Goal: Register for event/course

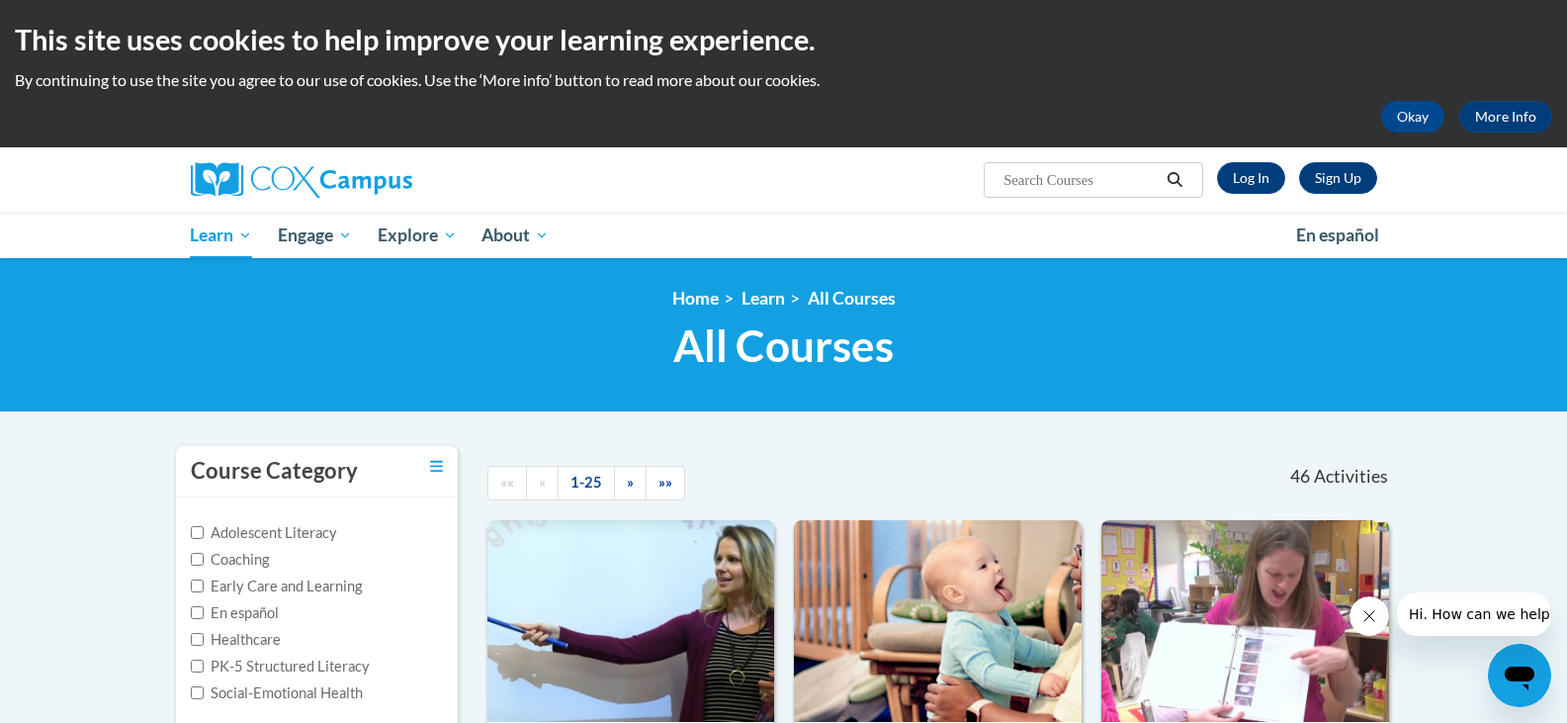
click at [1066, 176] on input "Search..." at bounding box center [1080, 180] width 158 height 24
type input "monitoring childrens progress"
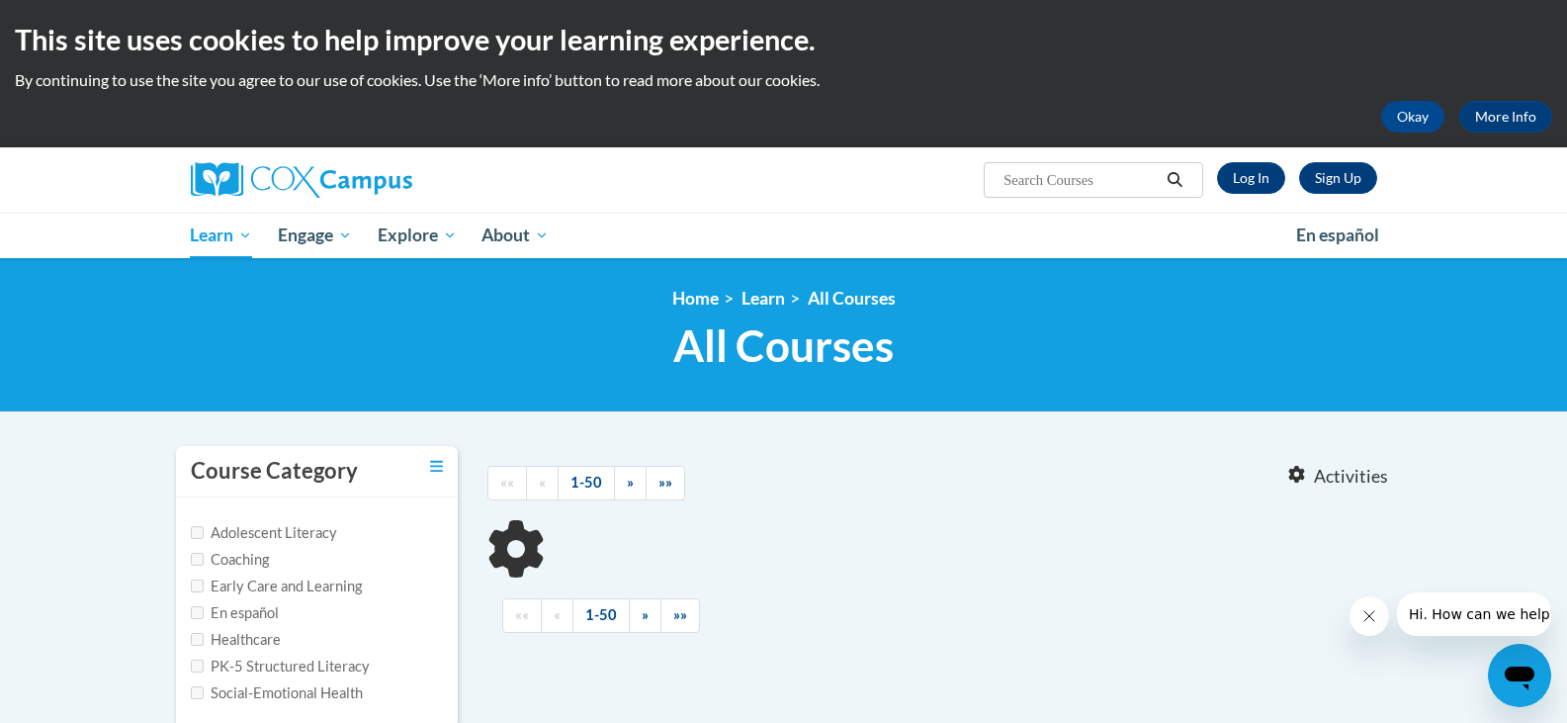
type input "monitoring childrens progress"
click at [964, 433] on body "This site uses cookies to help improve your learning experience. By continuing …" at bounding box center [783, 611] width 1567 height 1223
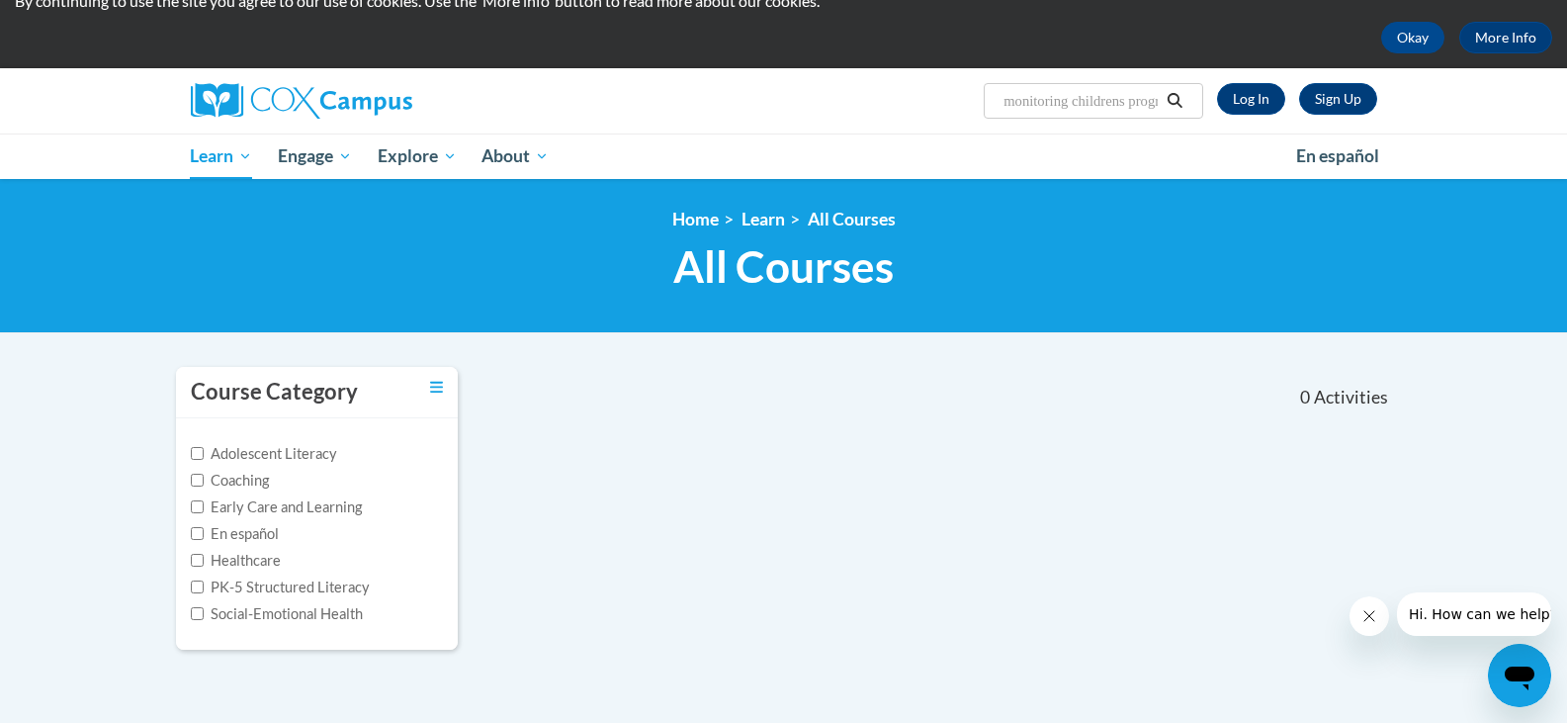
scroll to position [119, 0]
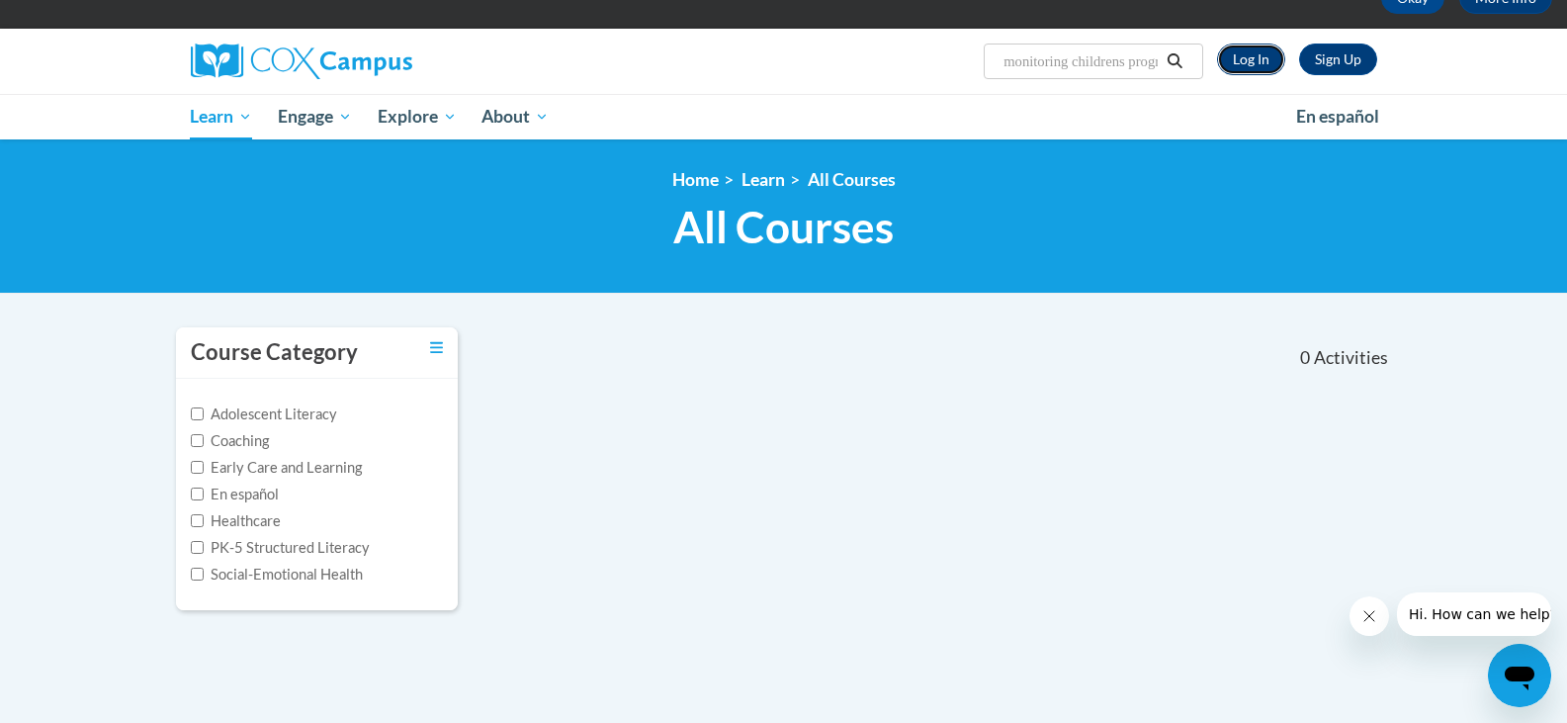
click at [1258, 52] on link "Log In" at bounding box center [1251, 59] width 68 height 32
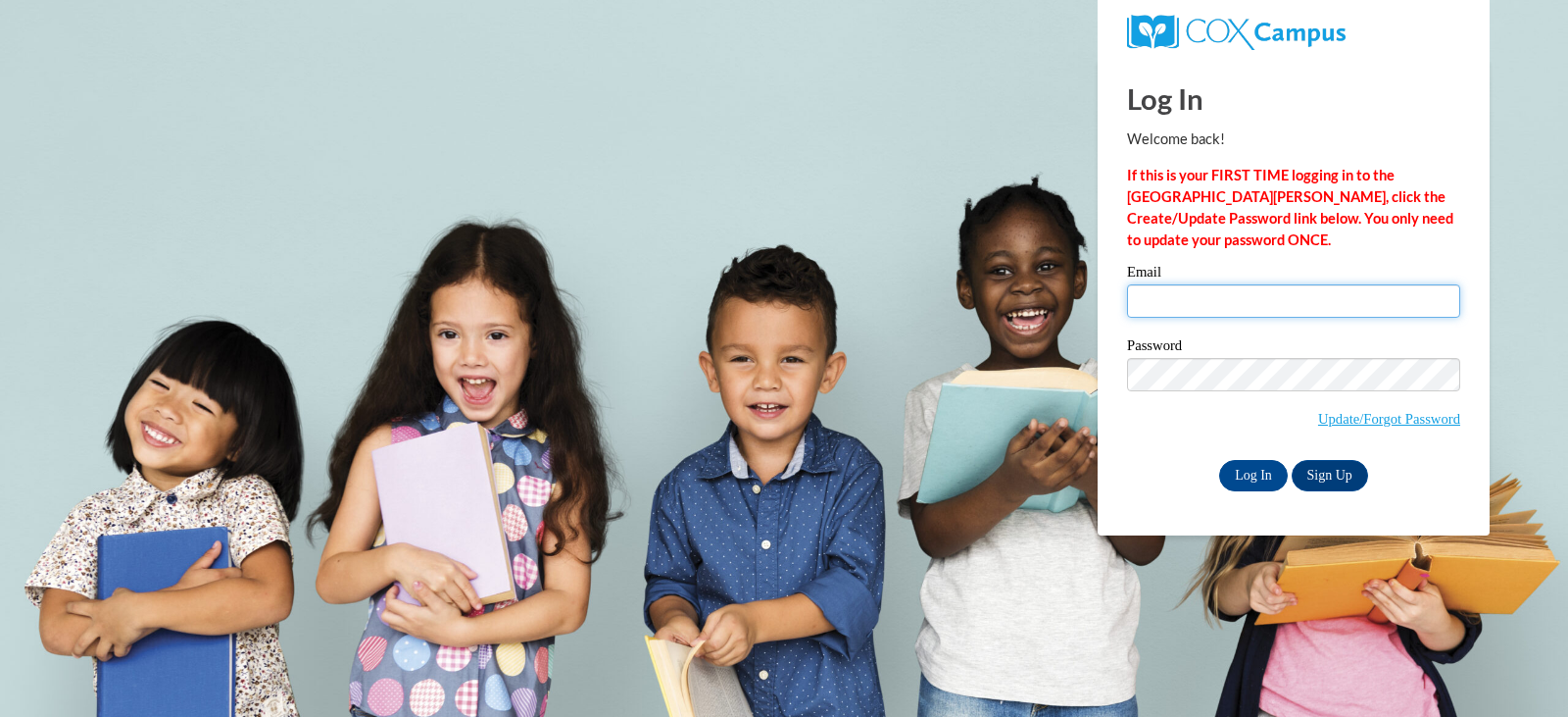
click at [1219, 305] on input "Email" at bounding box center [1293, 301] width 333 height 34
type input "t_semer@vwcs.net"
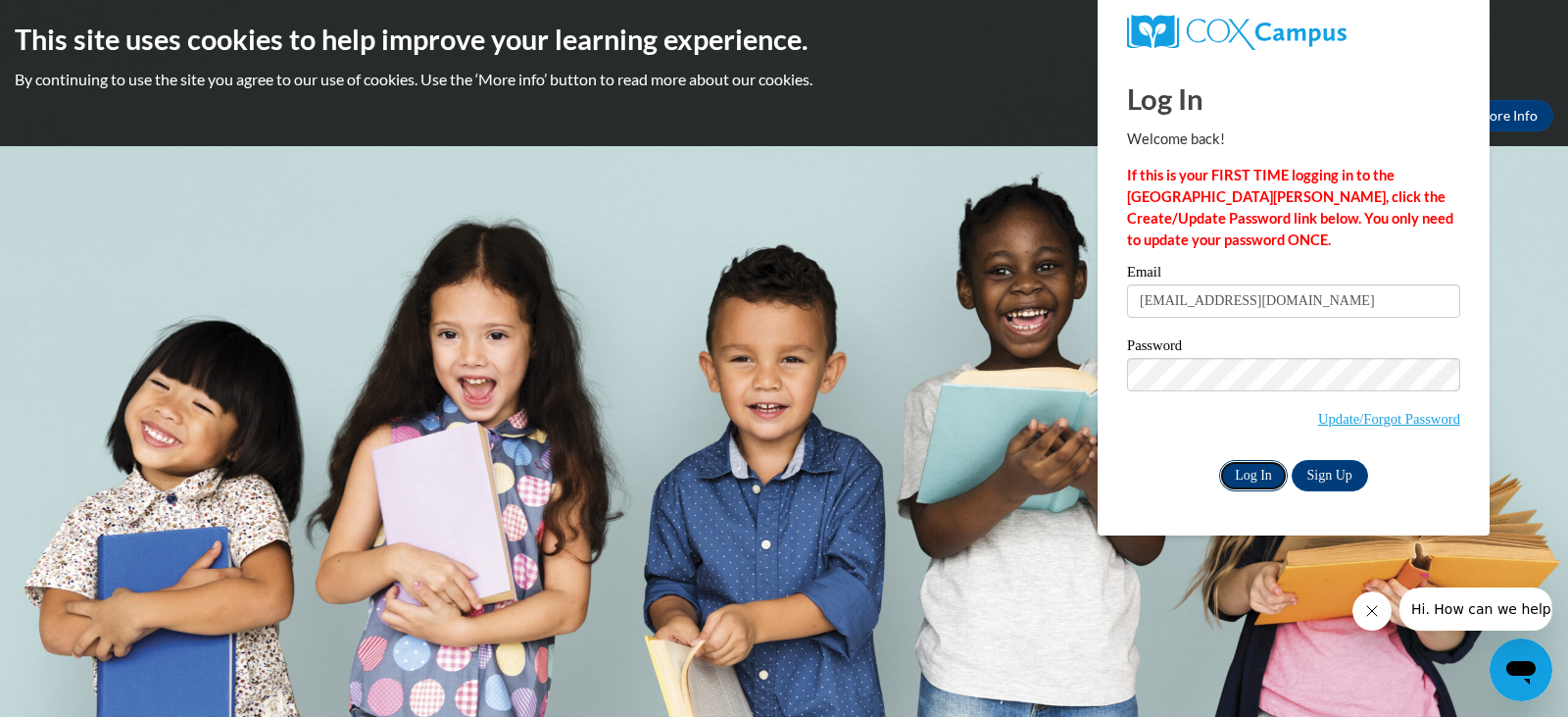
click at [1246, 479] on input "Log In" at bounding box center [1253, 476] width 68 height 32
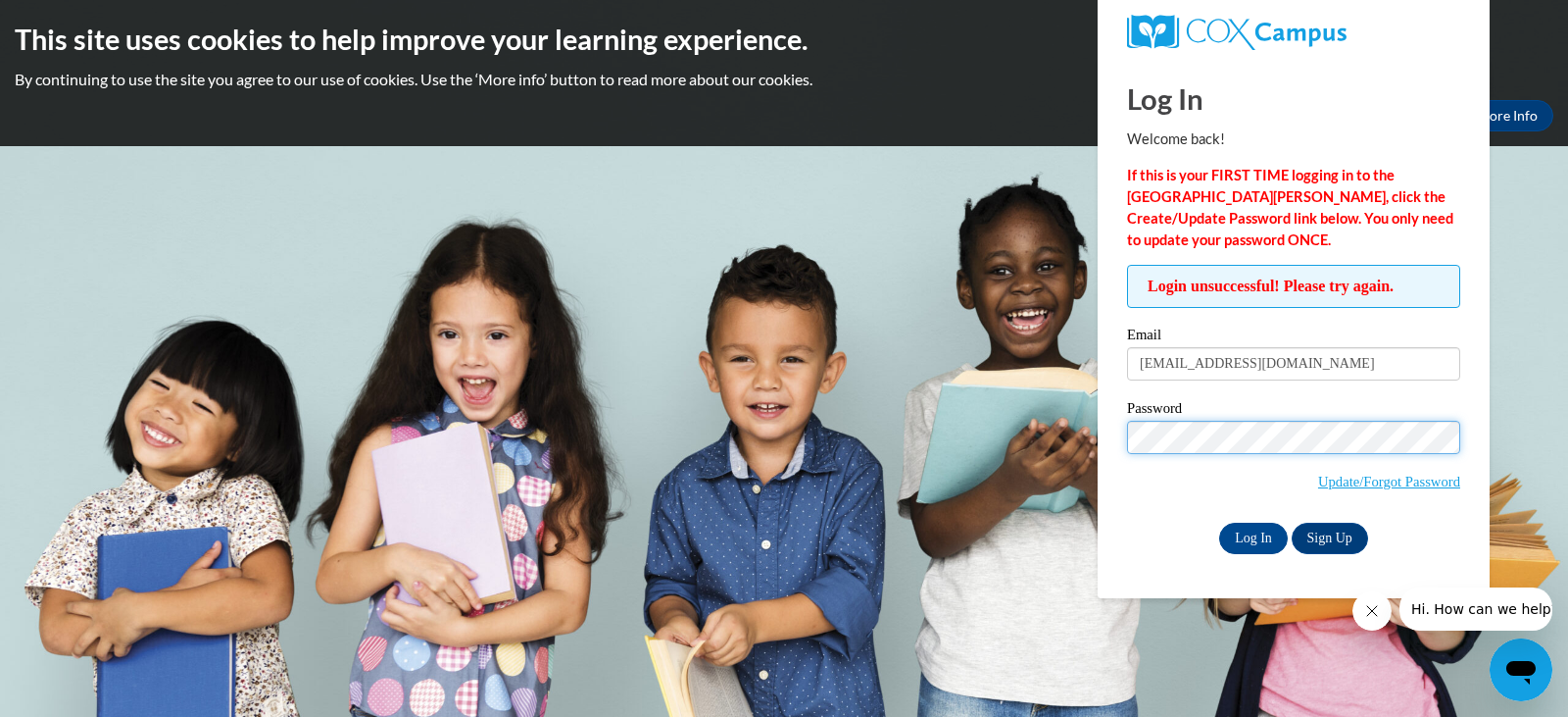
click at [1219, 523] on input "Log In" at bounding box center [1253, 538] width 68 height 32
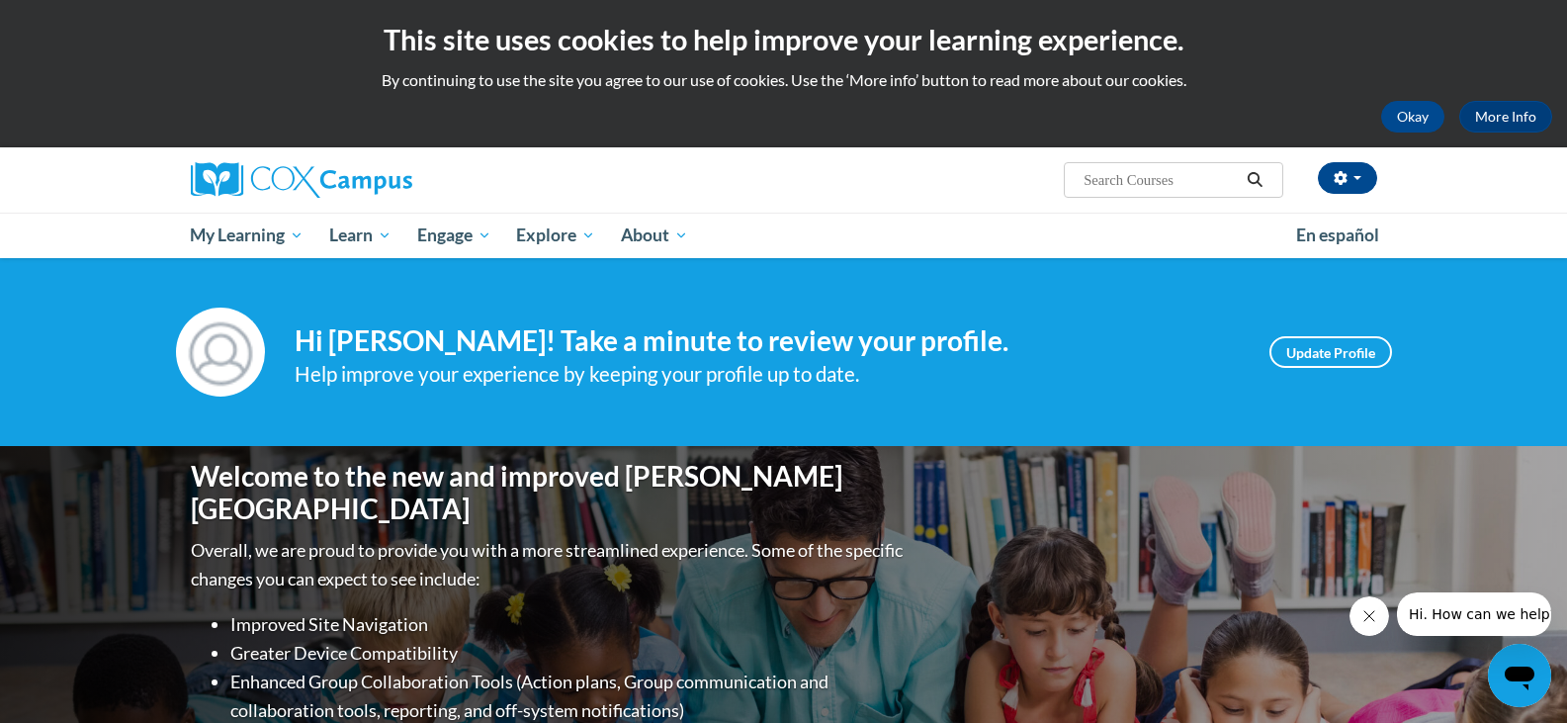
click at [1100, 185] on input "Search..." at bounding box center [1160, 180] width 158 height 24
type input "monitoring children's progress"
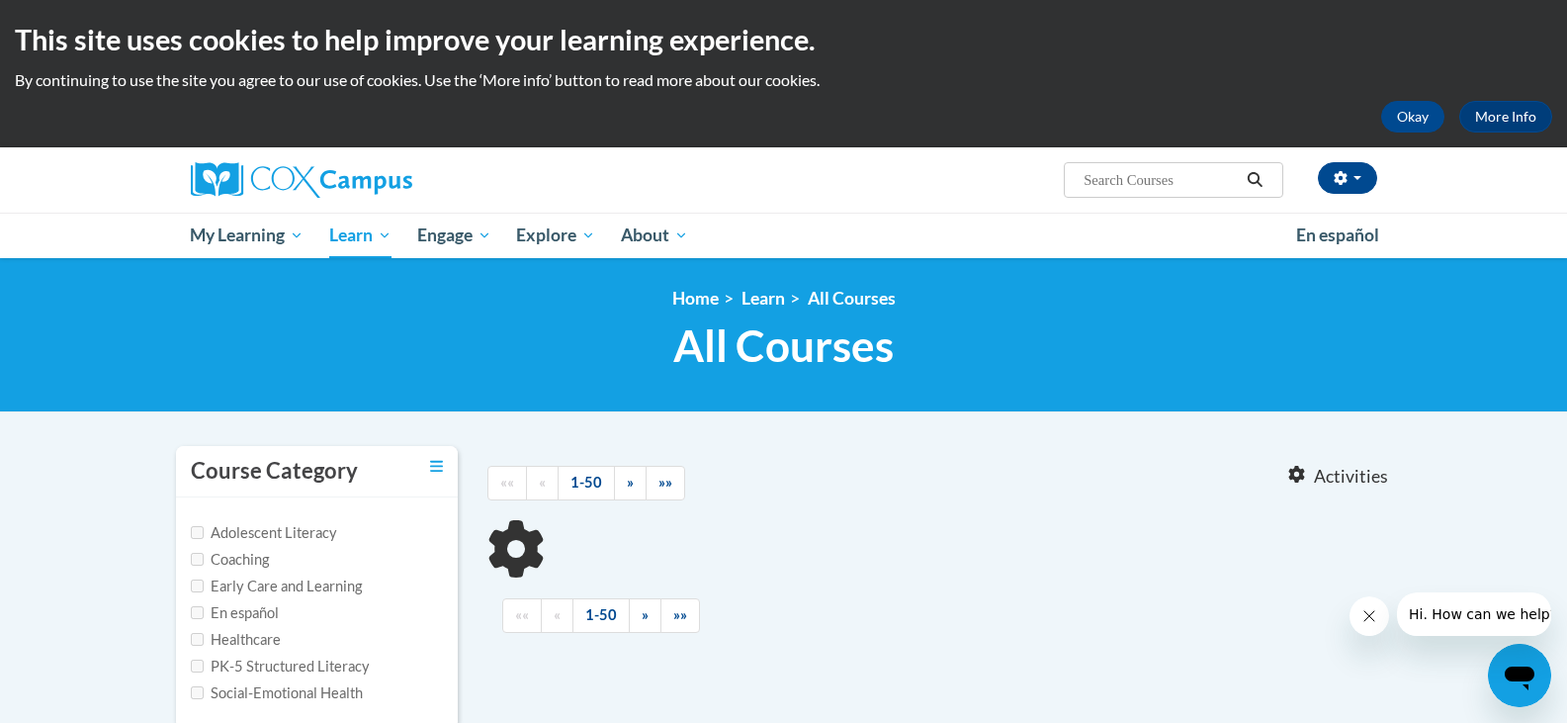
type input "monitoring children's progress"
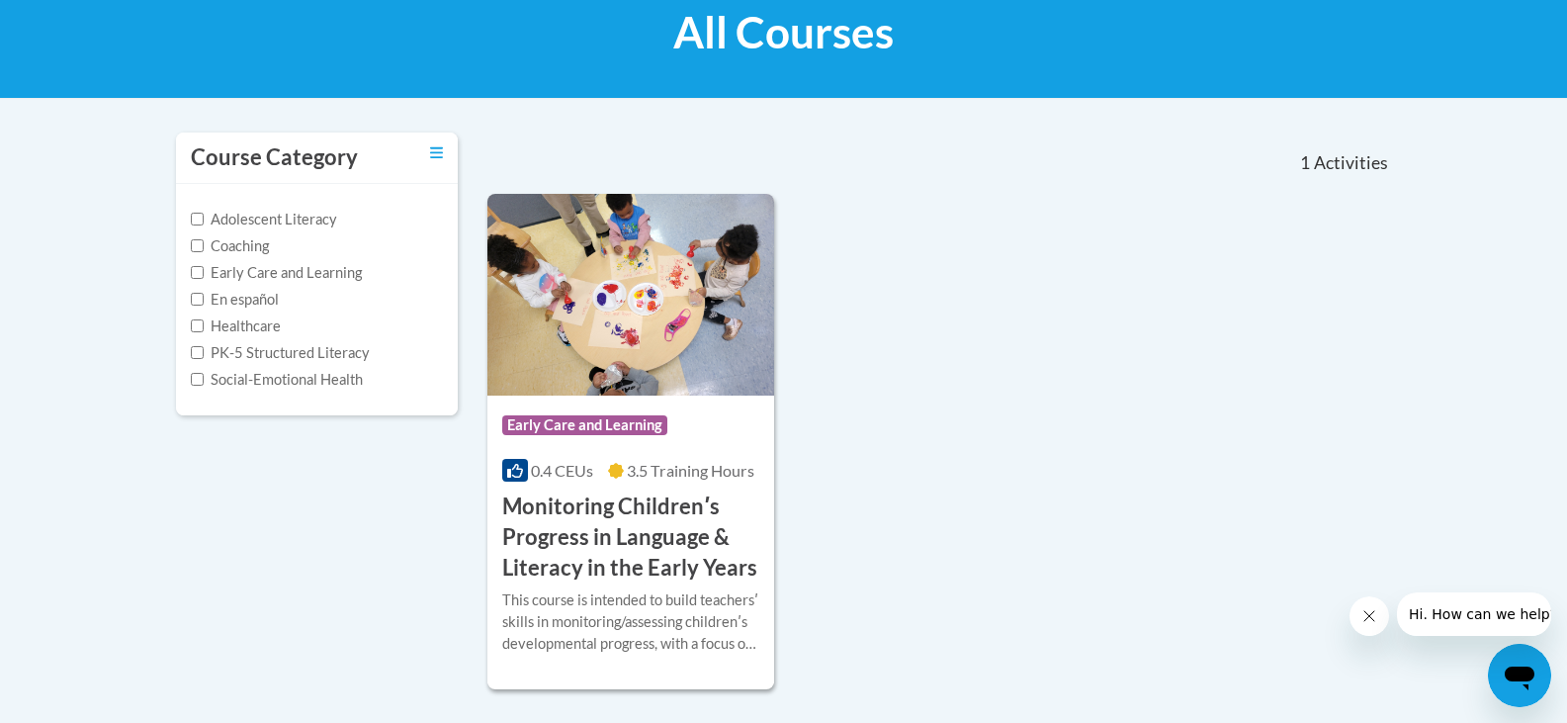
scroll to position [316, 0]
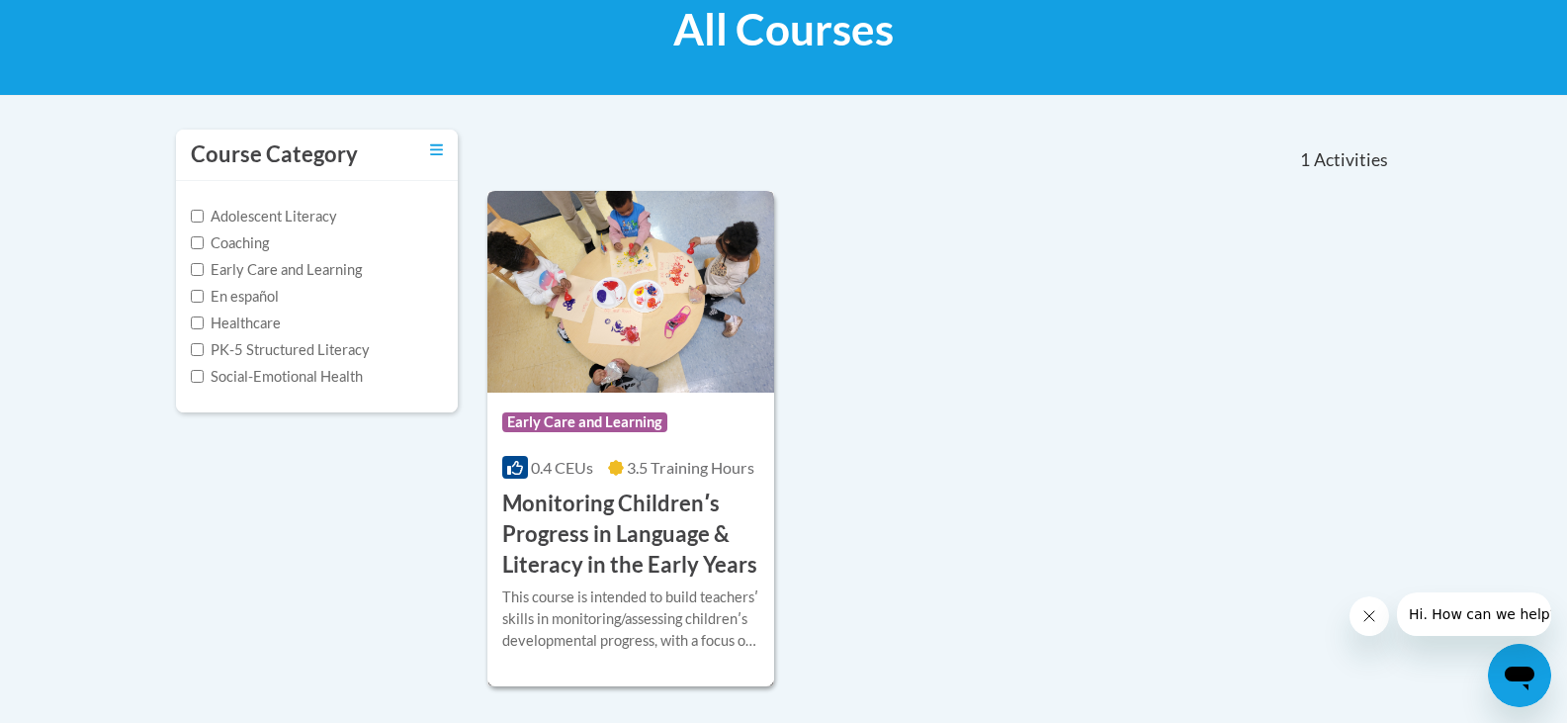
click at [684, 576] on h3 "Monitoring Childrenʹs Progress in Language & Literacy in the Early Years" at bounding box center [631, 533] width 258 height 91
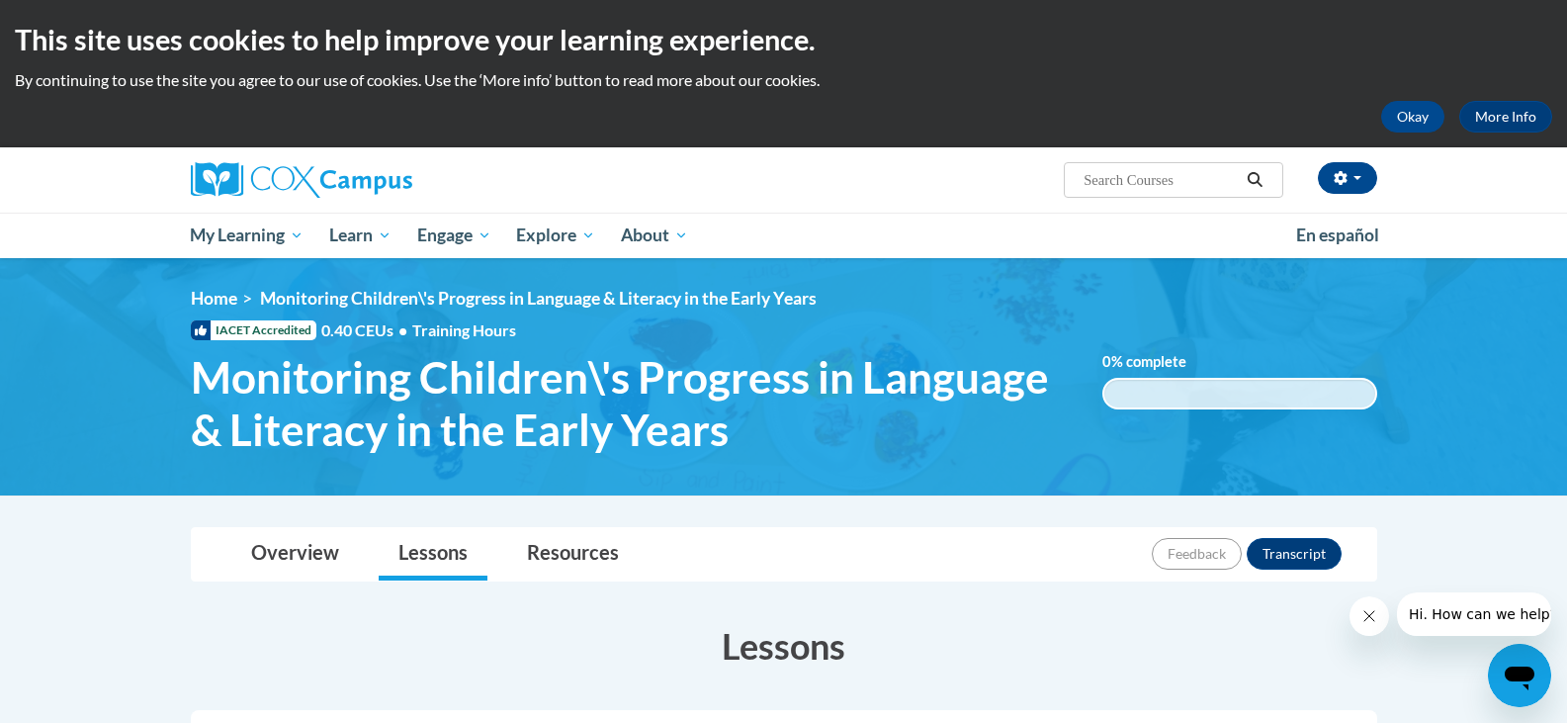
click at [786, 546] on div "Overview Lessons Resources Feedback Transcript" at bounding box center [784, 554] width 1155 height 52
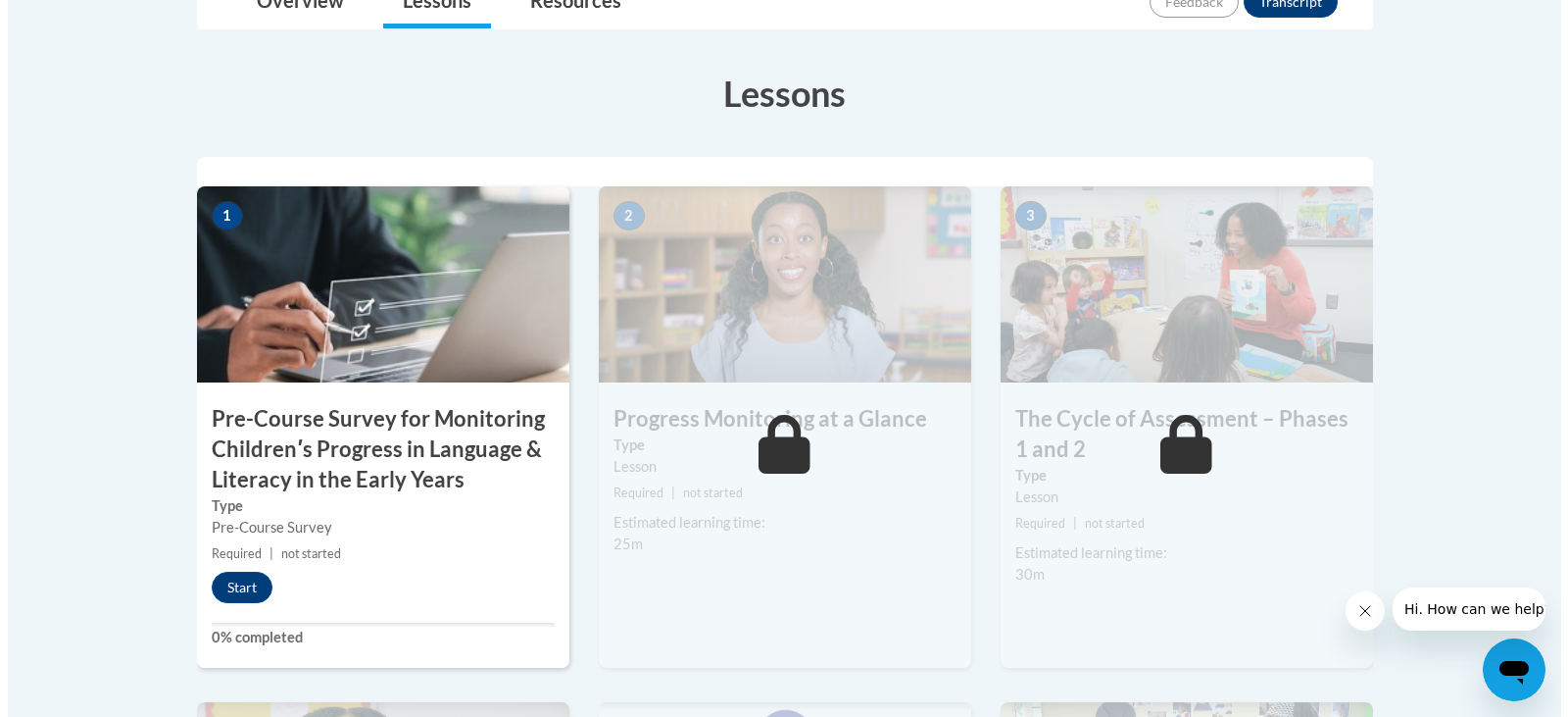
scroll to position [549, 0]
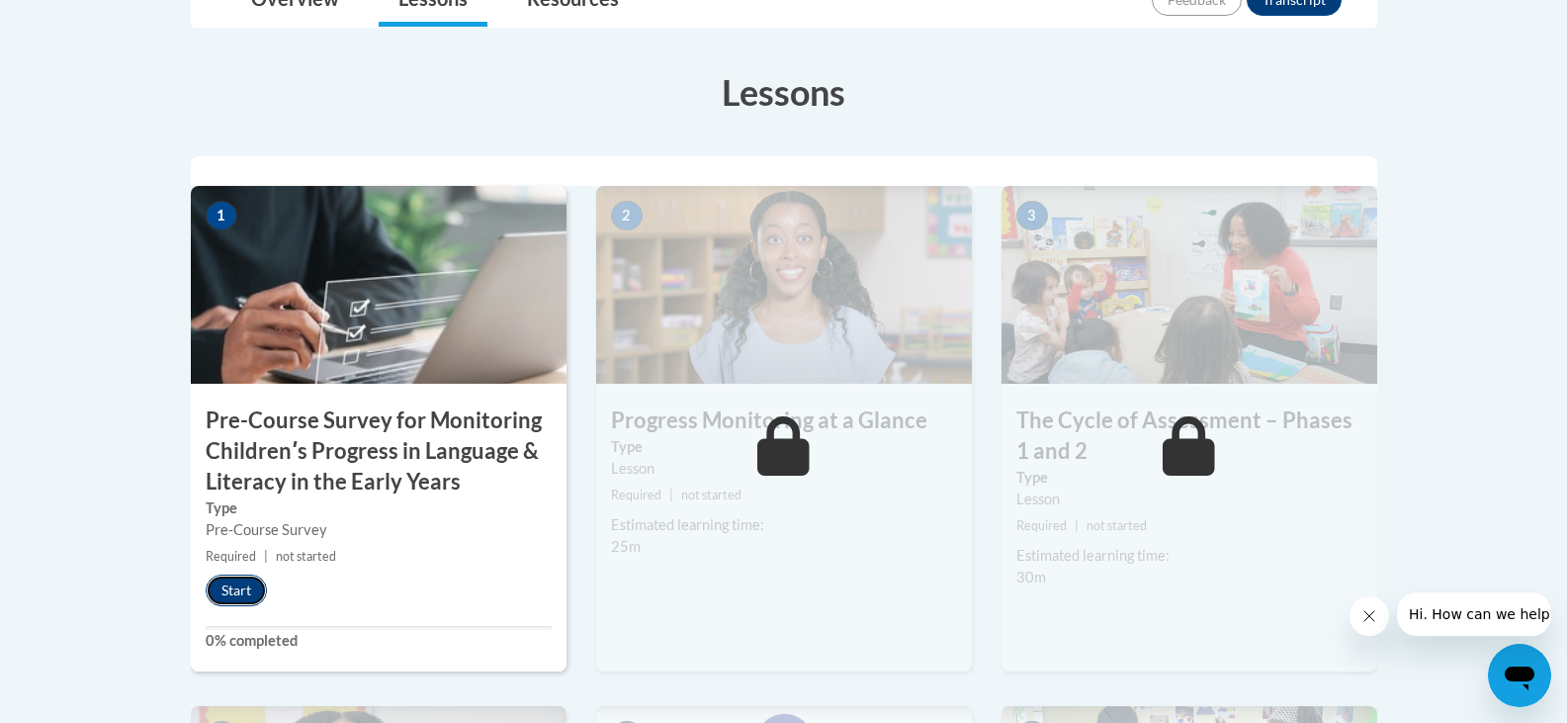
click at [239, 594] on button "Start" at bounding box center [236, 590] width 61 height 32
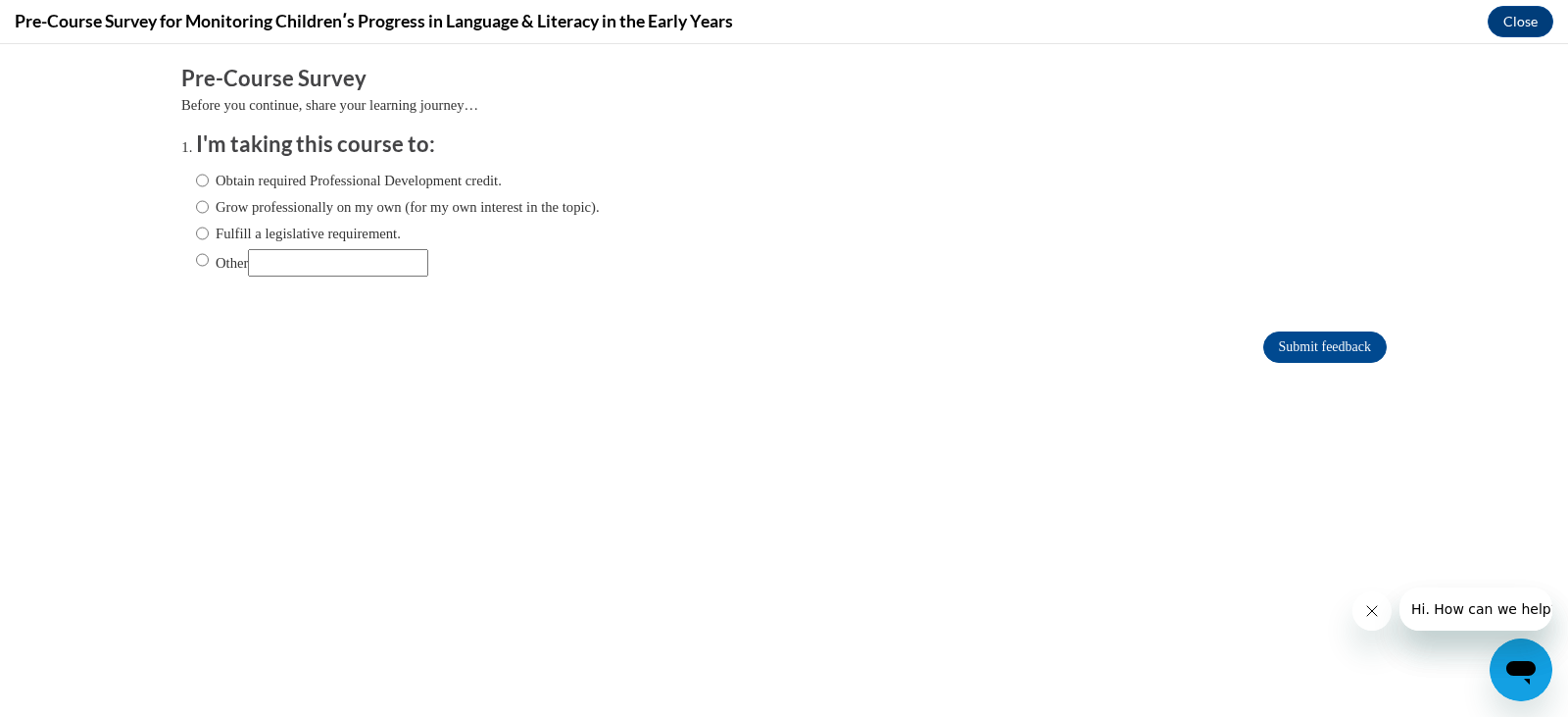
scroll to position [0, 0]
click at [196, 182] on input "Obtain required Professional Development credit." at bounding box center [202, 180] width 13 height 22
radio input "true"
click at [1272, 349] on input "Submit feedback" at bounding box center [1324, 347] width 124 height 32
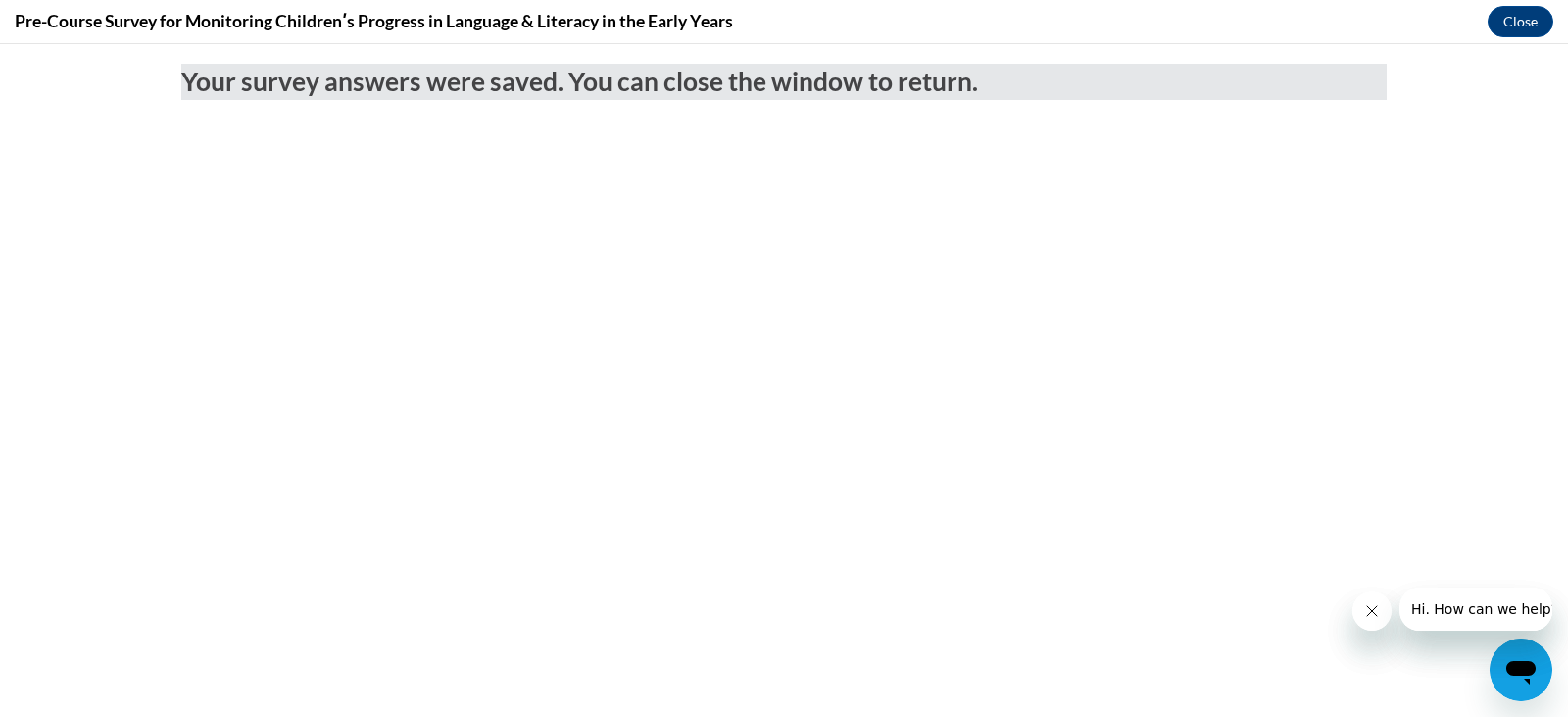
click at [1374, 608] on icon "Close message from company" at bounding box center [1371, 611] width 10 height 10
click at [1359, 610] on button "Close message from company" at bounding box center [1371, 611] width 40 height 40
click at [1516, 25] on button "Close" at bounding box center [1520, 22] width 65 height 32
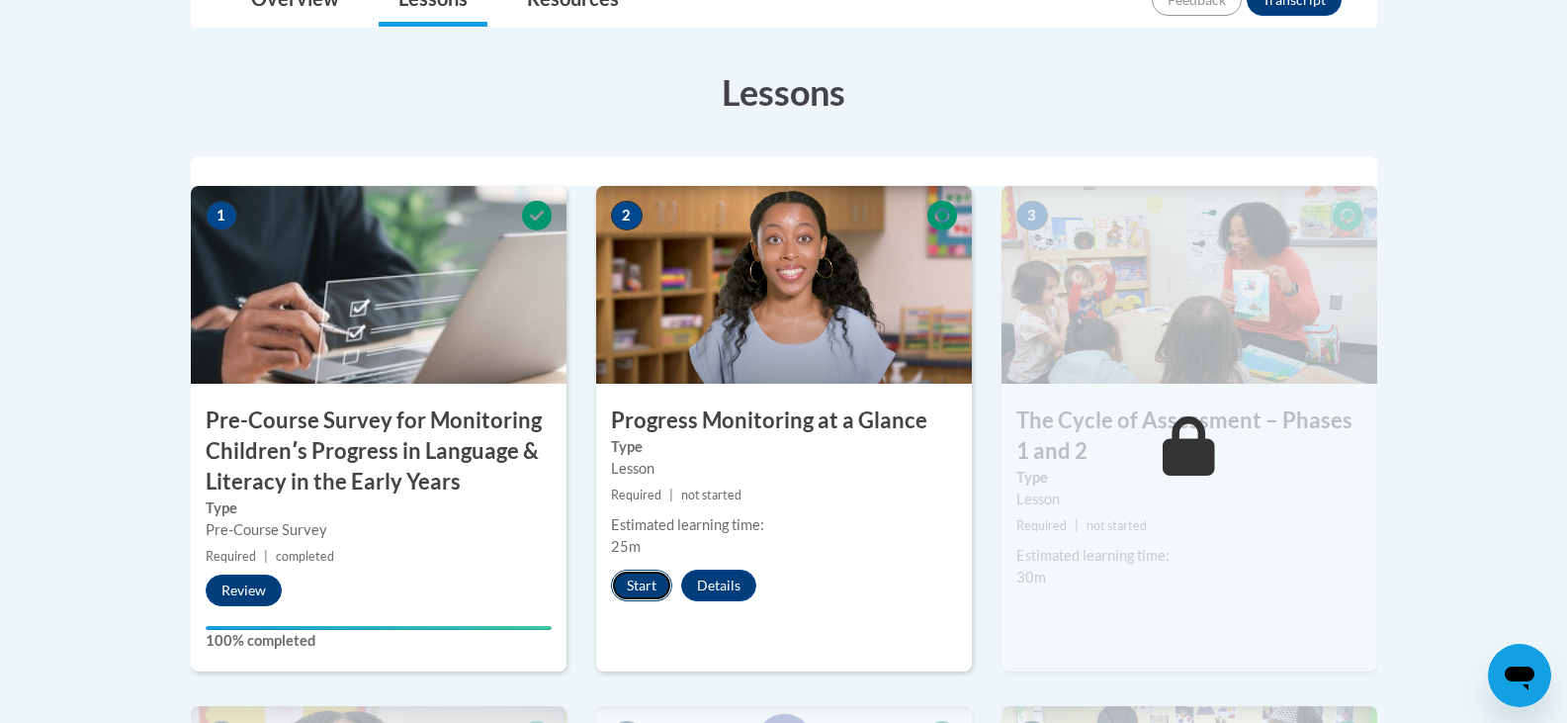
click at [643, 582] on button "Start" at bounding box center [641, 585] width 61 height 32
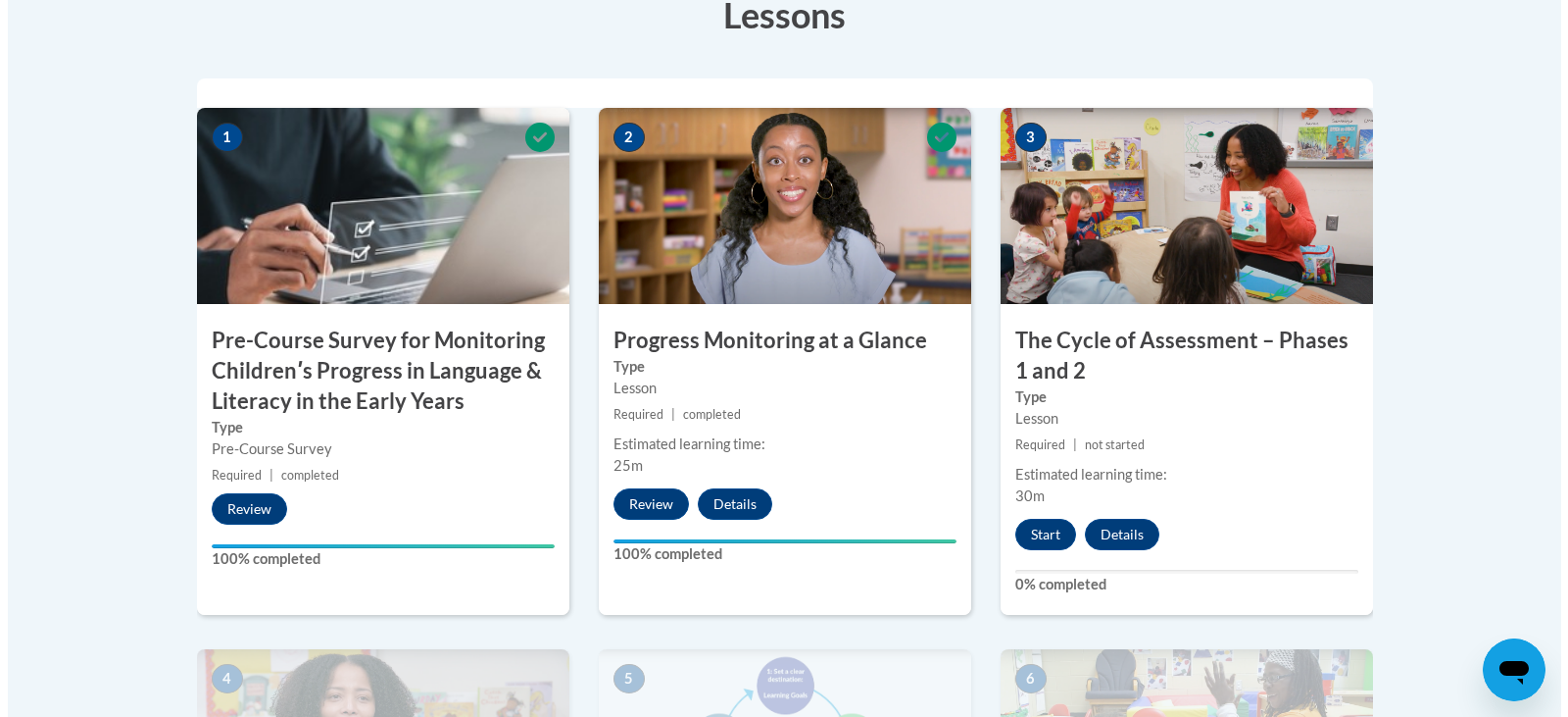
scroll to position [628, 0]
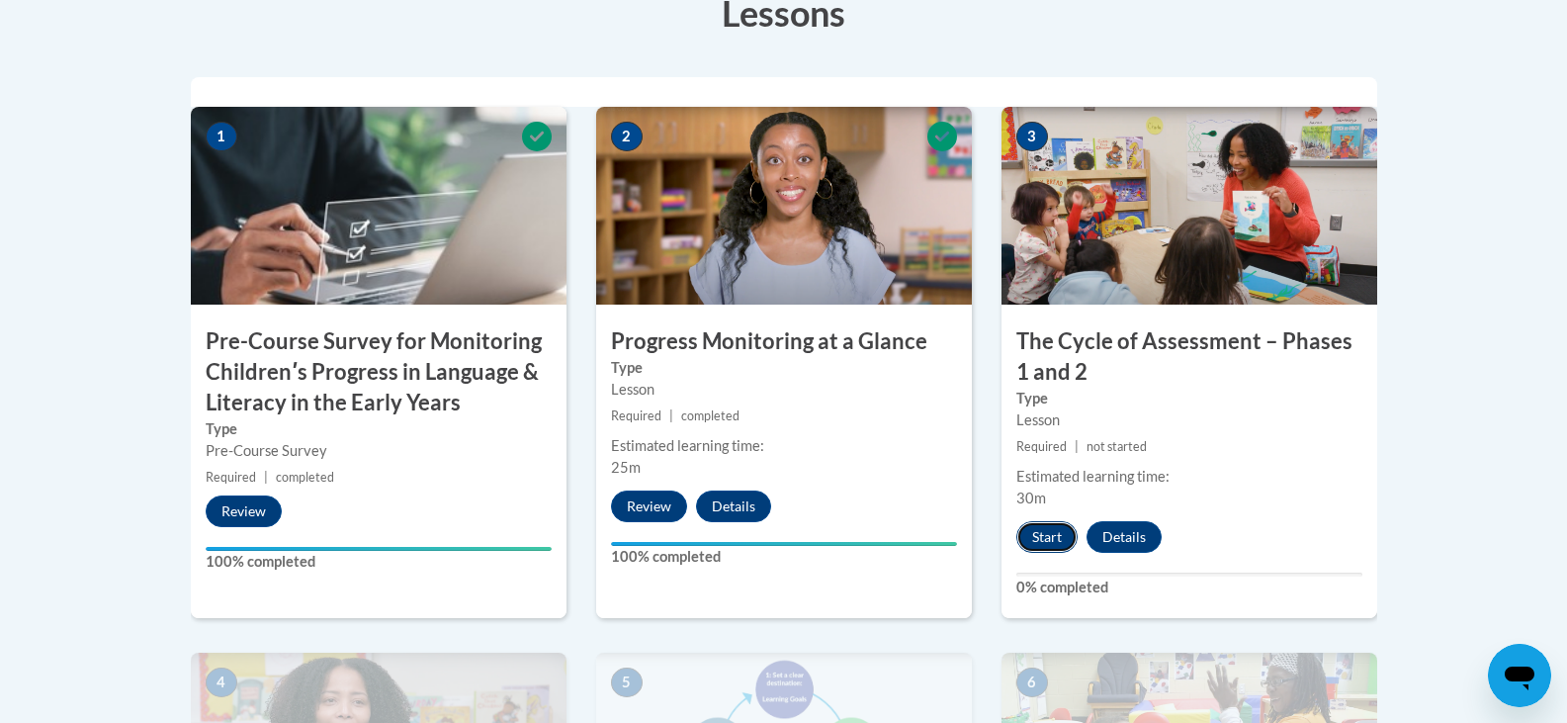
click at [1035, 544] on button "Start" at bounding box center [1046, 537] width 61 height 32
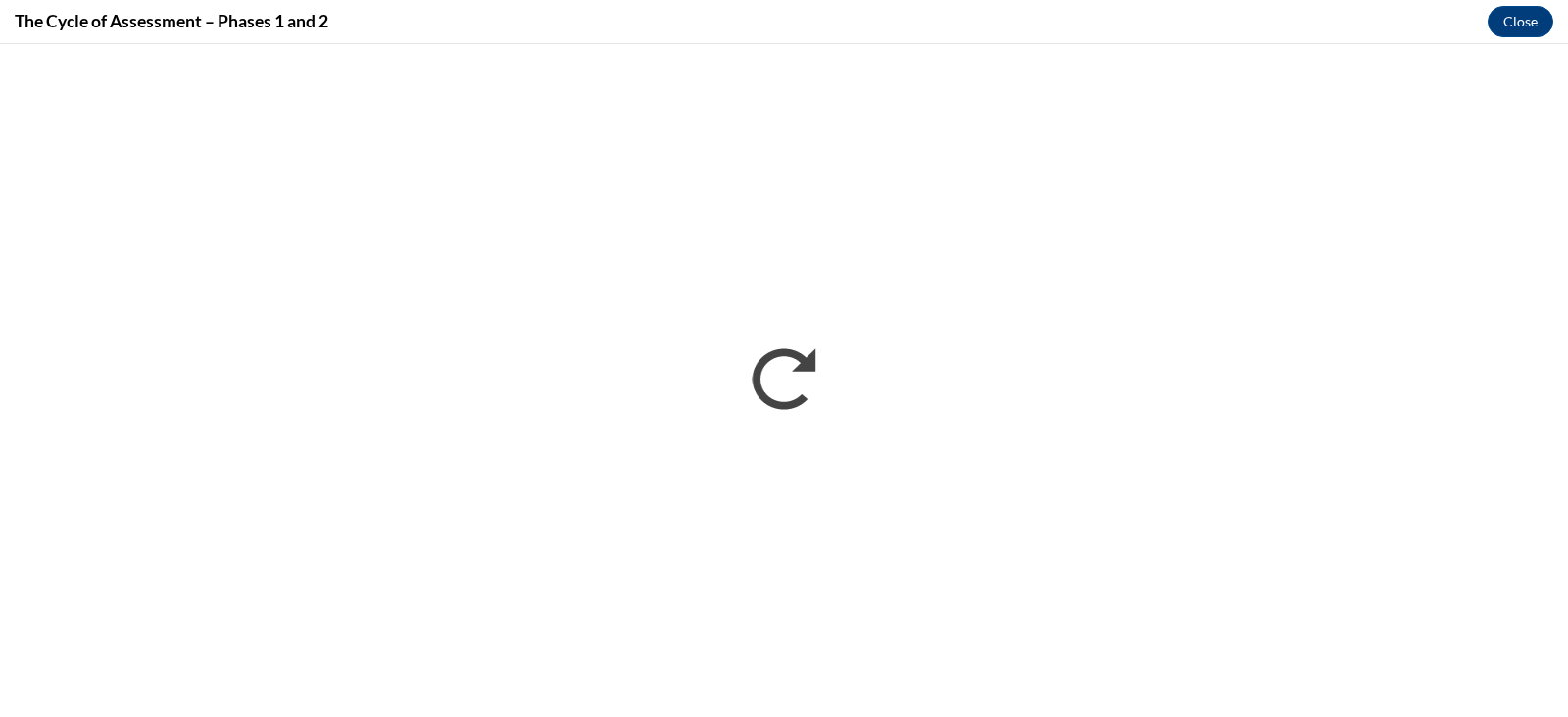
scroll to position [0, 0]
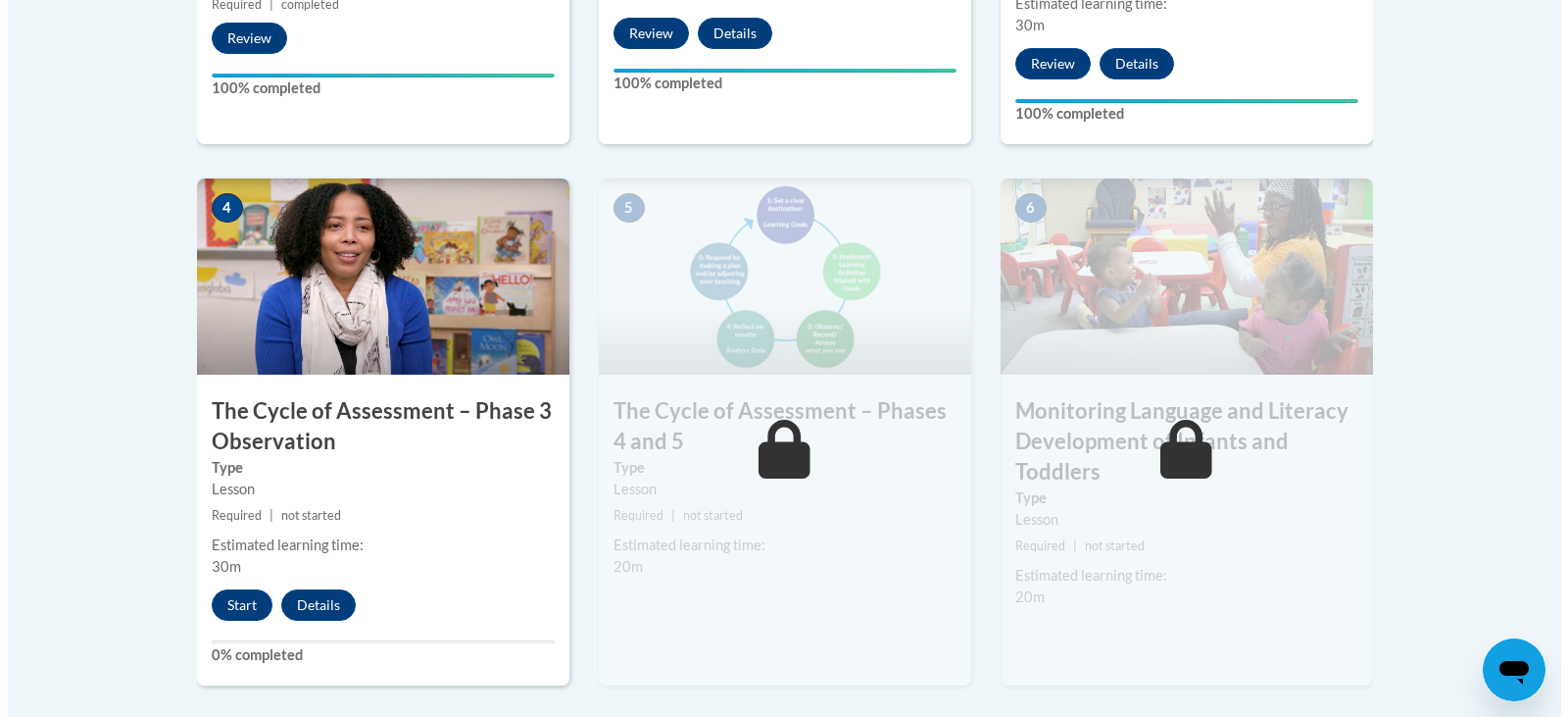
scroll to position [1098, 0]
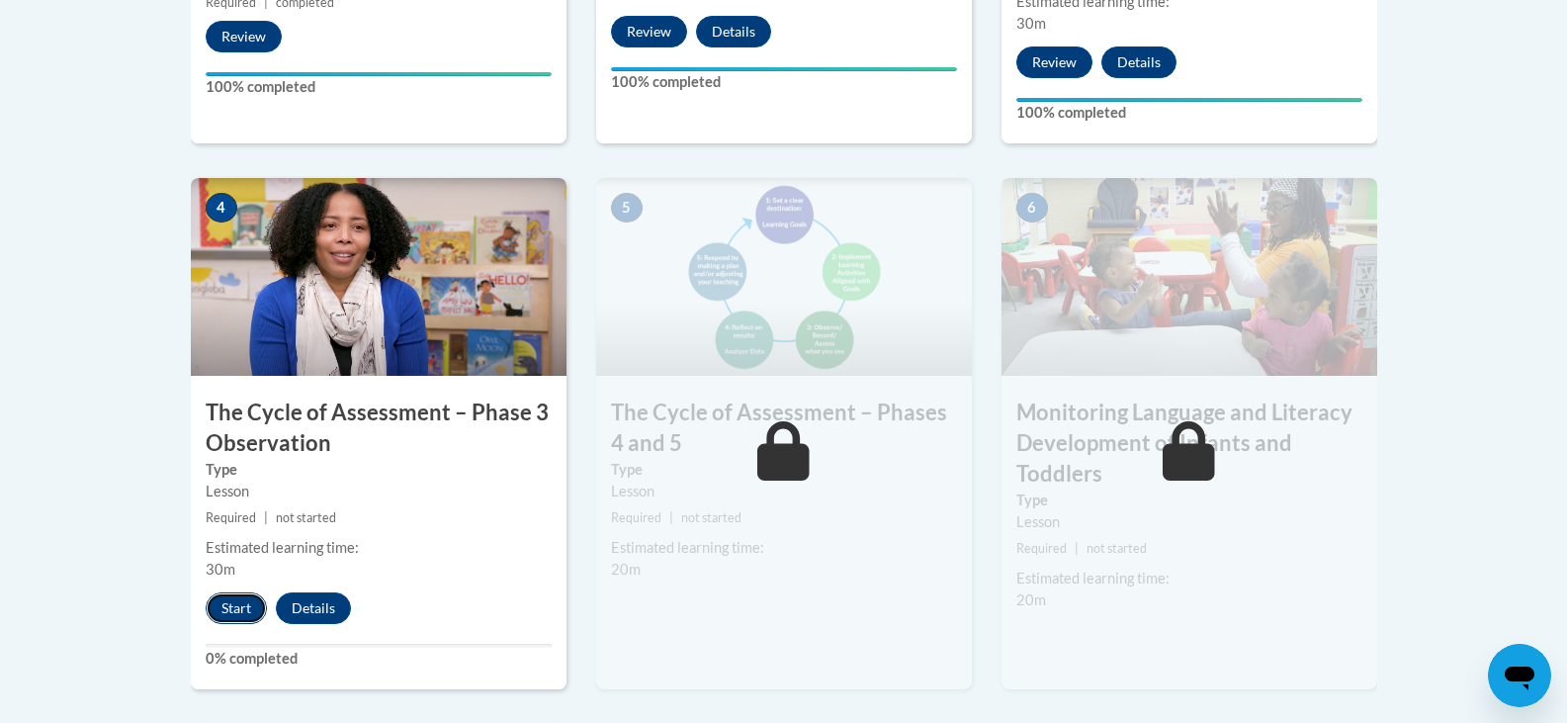
click at [229, 609] on button "Start" at bounding box center [236, 608] width 61 height 32
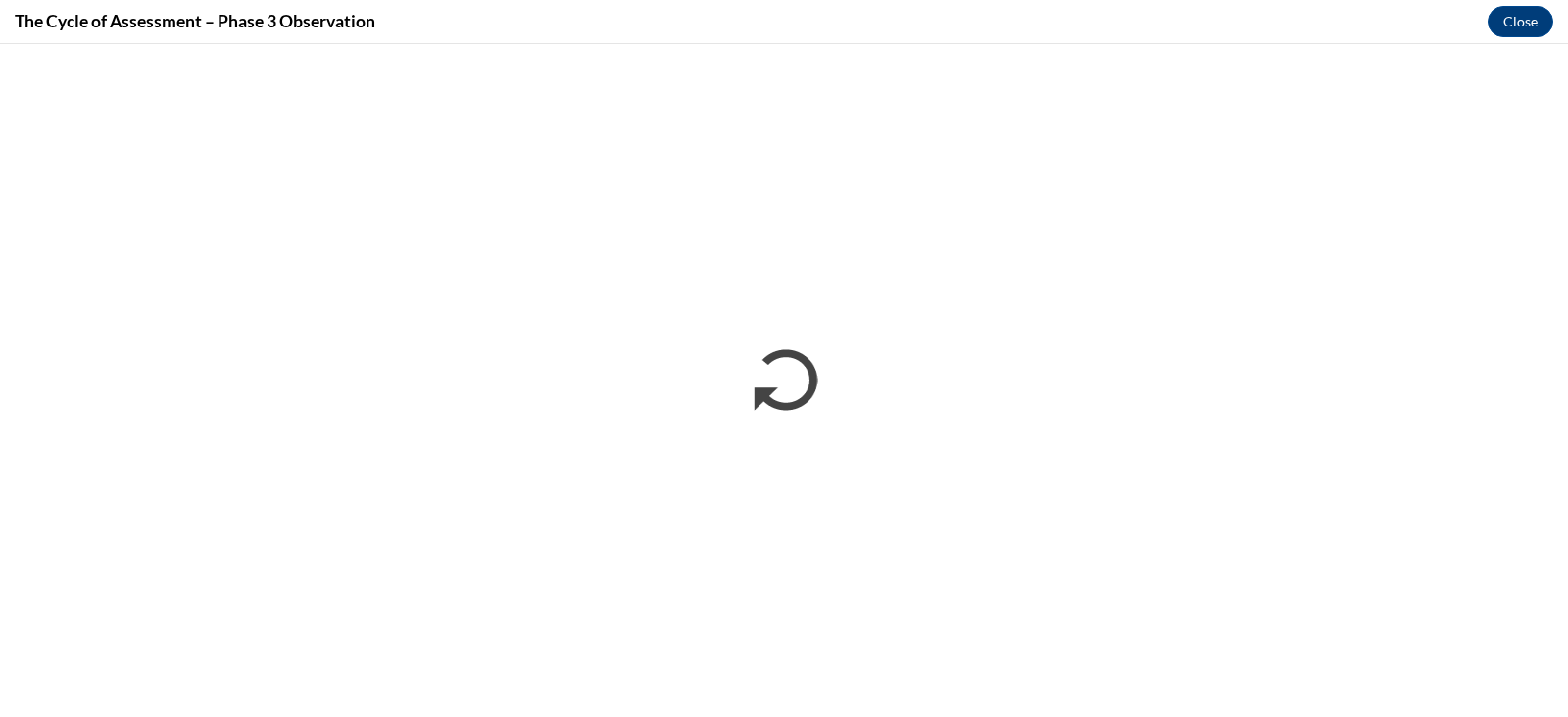
scroll to position [0, 0]
